Goal: Task Accomplishment & Management: Complete application form

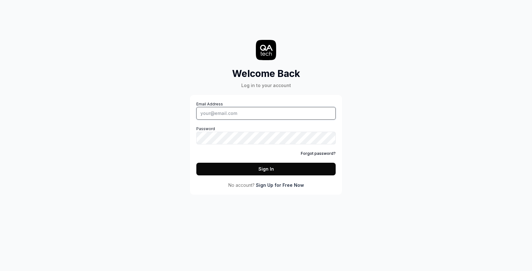
click at [267, 115] on input "Email Address" at bounding box center [265, 113] width 139 height 13
type input "[EMAIL_ADDRESS][DOMAIN_NAME]"
click at [273, 108] on input "Email Address" at bounding box center [265, 113] width 139 height 13
click at [326, 153] on link "Forgot password?" at bounding box center [318, 154] width 35 height 6
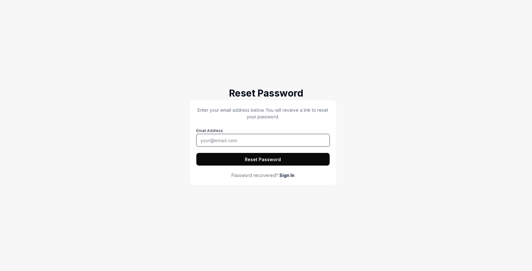
click at [248, 137] on input "Email Address" at bounding box center [262, 140] width 133 height 13
type input "[EMAIL_ADDRESS][DOMAIN_NAME]"
click at [258, 159] on button "Reset Password" at bounding box center [262, 159] width 133 height 13
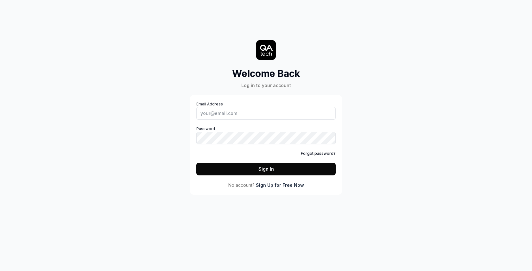
click at [265, 55] on icon at bounding box center [266, 50] width 20 height 20
click at [289, 185] on link "Sign Up for Free Now" at bounding box center [280, 185] width 48 height 7
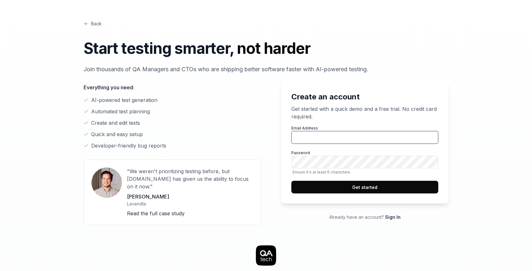
click at [318, 132] on input "Email Address" at bounding box center [364, 137] width 147 height 13
type input "[EMAIL_ADDRESS][DOMAIN_NAME]"
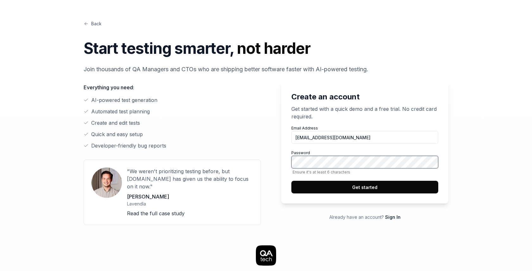
click at [291, 181] on button "Get started" at bounding box center [364, 187] width 147 height 13
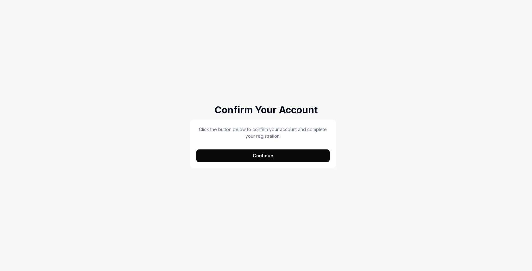
click at [258, 155] on button "Continue" at bounding box center [262, 156] width 133 height 13
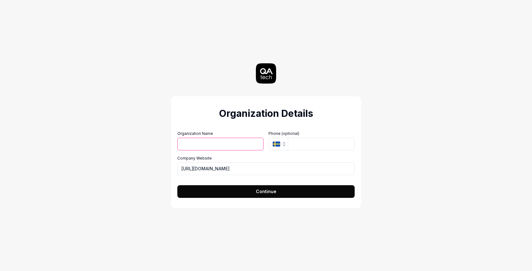
click at [238, 145] on input "Organization Name" at bounding box center [220, 144] width 86 height 13
type input "Roman"
click at [282, 147] on button "SE" at bounding box center [278, 144] width 19 height 13
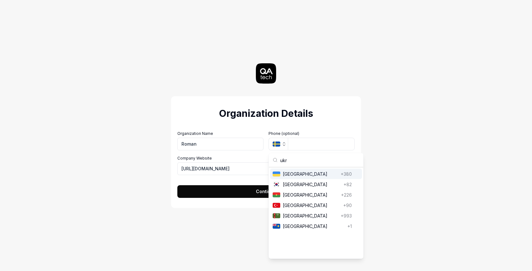
type input "ukr"
click at [319, 177] on div "Ukraine Ukraine +380" at bounding box center [316, 174] width 92 height 10
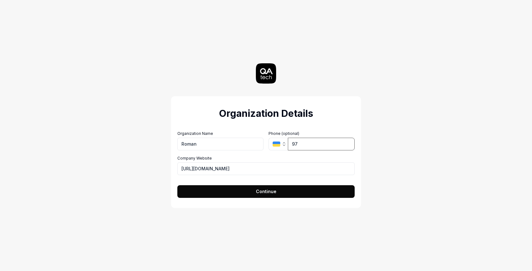
type input "097 183 8220"
click at [278, 193] on button "Continue" at bounding box center [265, 191] width 177 height 13
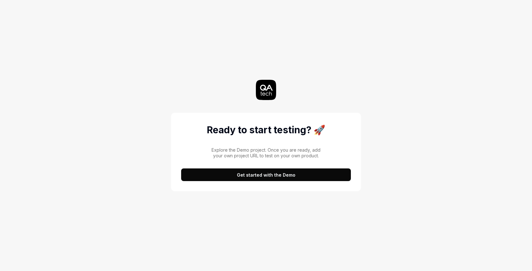
click at [279, 175] on button "Get started with the Demo" at bounding box center [266, 175] width 170 height 13
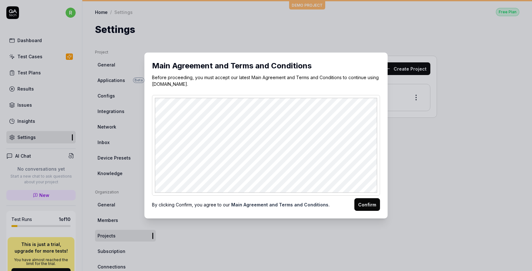
click at [366, 201] on button "Confirm" at bounding box center [367, 204] width 26 height 13
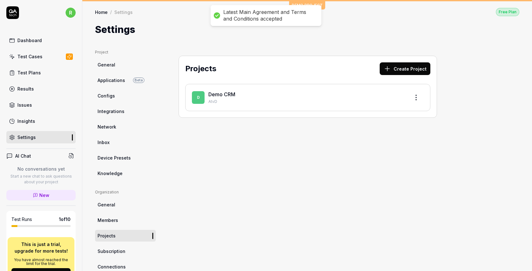
click at [224, 92] on link "Demo CRM" at bounding box center [221, 94] width 27 height 6
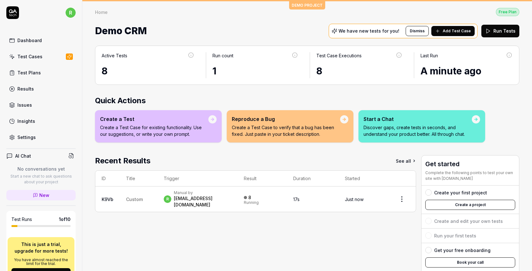
click at [107, 192] on td "K9Vb" at bounding box center [107, 199] width 24 height 25
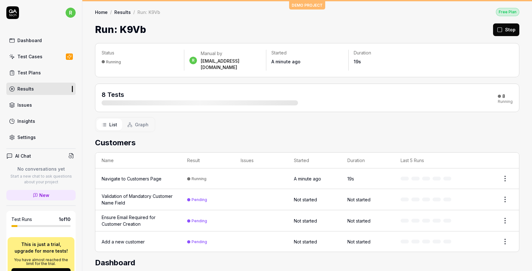
click at [42, 62] on link "Test Cases" at bounding box center [40, 56] width 69 height 12
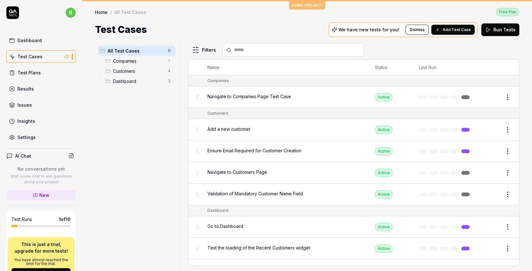
click at [265, 246] on span "Test the loading of the Recent Customers widget" at bounding box center [258, 248] width 103 height 7
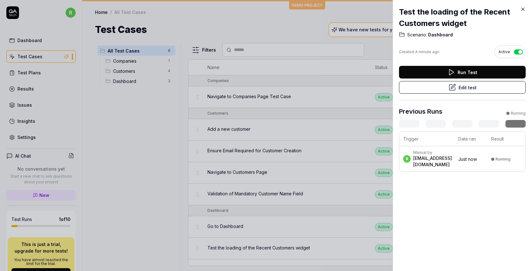
click at [520, 13] on h2 "Test the loading of the Recent Customers widget" at bounding box center [462, 17] width 127 height 23
click at [521, 11] on icon at bounding box center [523, 9] width 6 height 6
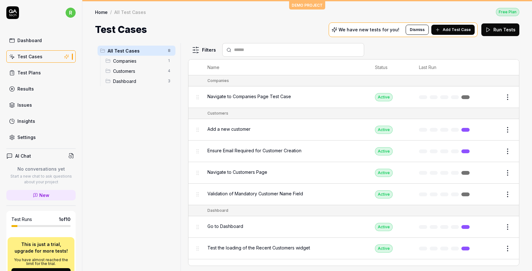
click at [103, 15] on link "Home" at bounding box center [101, 12] width 13 height 6
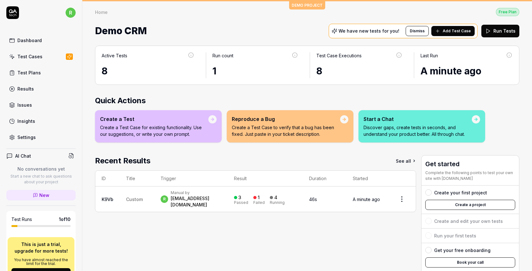
click at [13, 15] on icon at bounding box center [12, 12] width 13 height 13
click at [67, 13] on html "r Dashboard Test Cases Test Plans Results Issues Insights Settings AI Chat No c…" at bounding box center [266, 135] width 532 height 271
click at [34, 41] on span "Profile" at bounding box center [43, 42] width 67 height 7
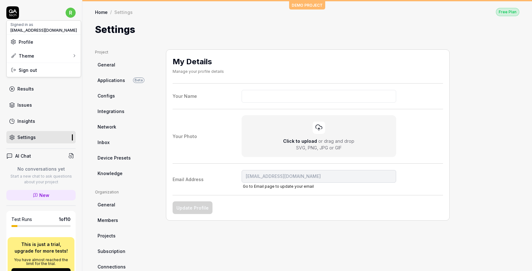
click at [71, 14] on html "r Dashboard Test Cases Test Plans Results Issues Insights Settings AI Chat No c…" at bounding box center [266, 135] width 532 height 271
